Goal: Complete application form

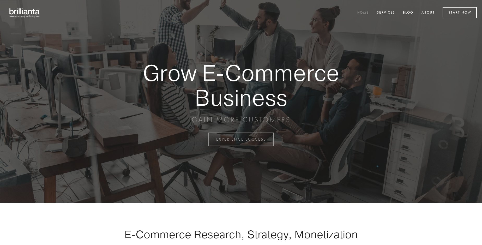
scroll to position [1366, 0]
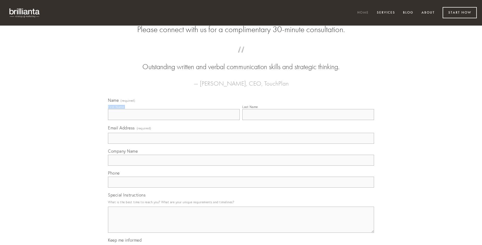
type input "[PERSON_NAME]"
click at [308, 120] on input "Last Name" at bounding box center [308, 114] width 132 height 11
type input "[PERSON_NAME]"
click at [241, 144] on input "Email Address (required)" at bounding box center [241, 138] width 266 height 11
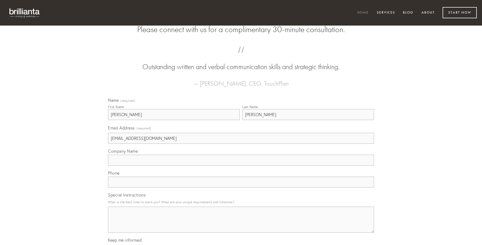
type input "[EMAIL_ADDRESS][DOMAIN_NAME]"
click at [241, 165] on input "Company Name" at bounding box center [241, 160] width 266 height 11
type input "vorago"
click at [241, 187] on input "text" at bounding box center [241, 181] width 266 height 11
click at [241, 224] on textarea "Special Instructions" at bounding box center [241, 219] width 266 height 26
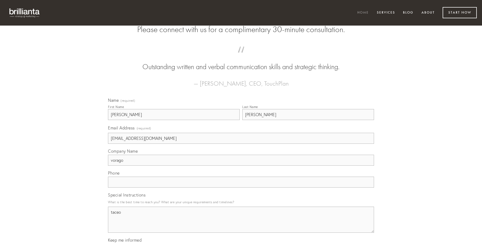
type textarea "taceo"
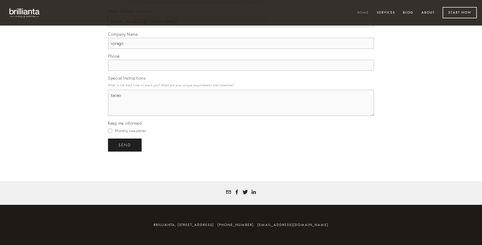
click at [125, 145] on span "send" at bounding box center [124, 145] width 13 height 5
